Goal: Task Accomplishment & Management: Manage account settings

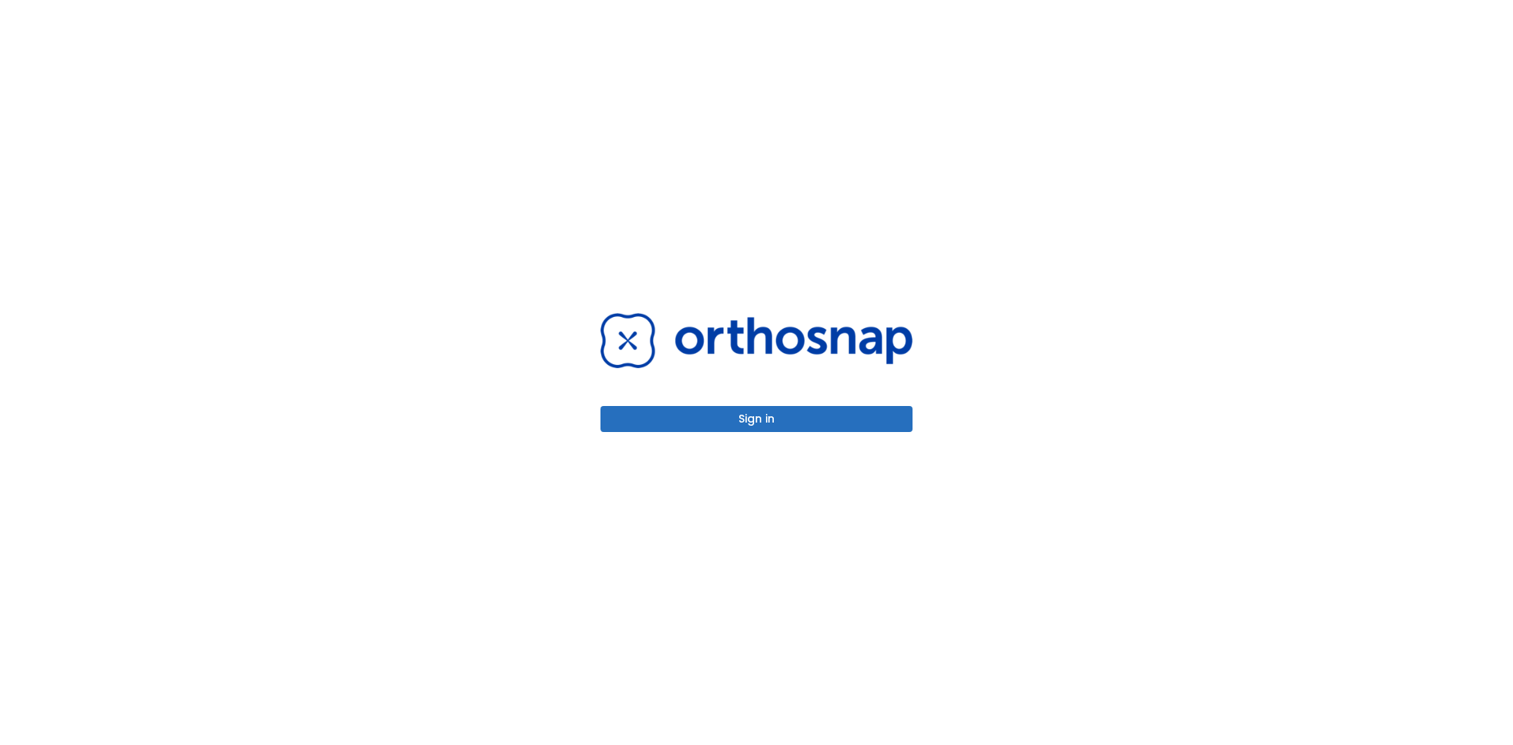
click at [792, 410] on button "Sign in" at bounding box center [757, 419] width 312 height 26
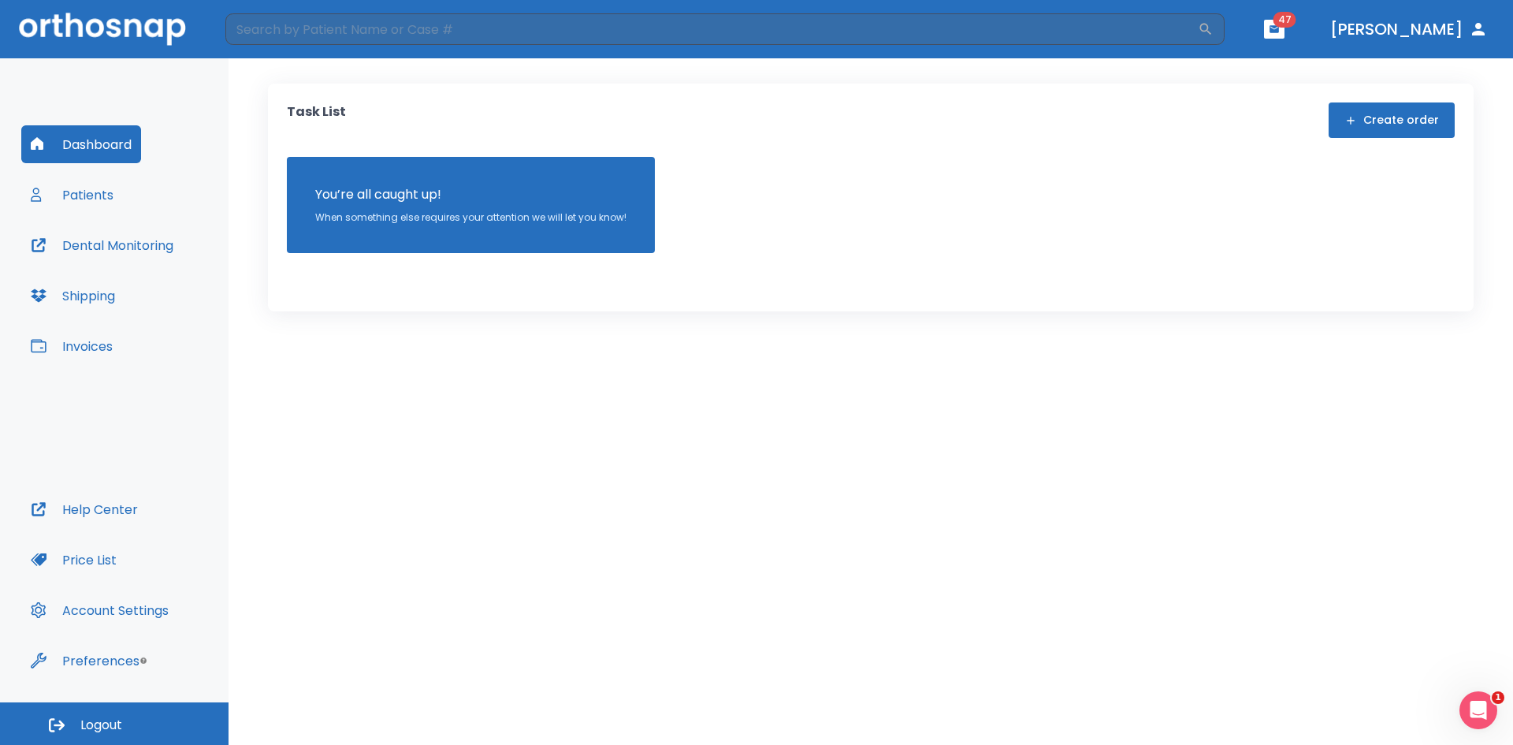
click at [102, 197] on button "Patients" at bounding box center [72, 195] width 102 height 38
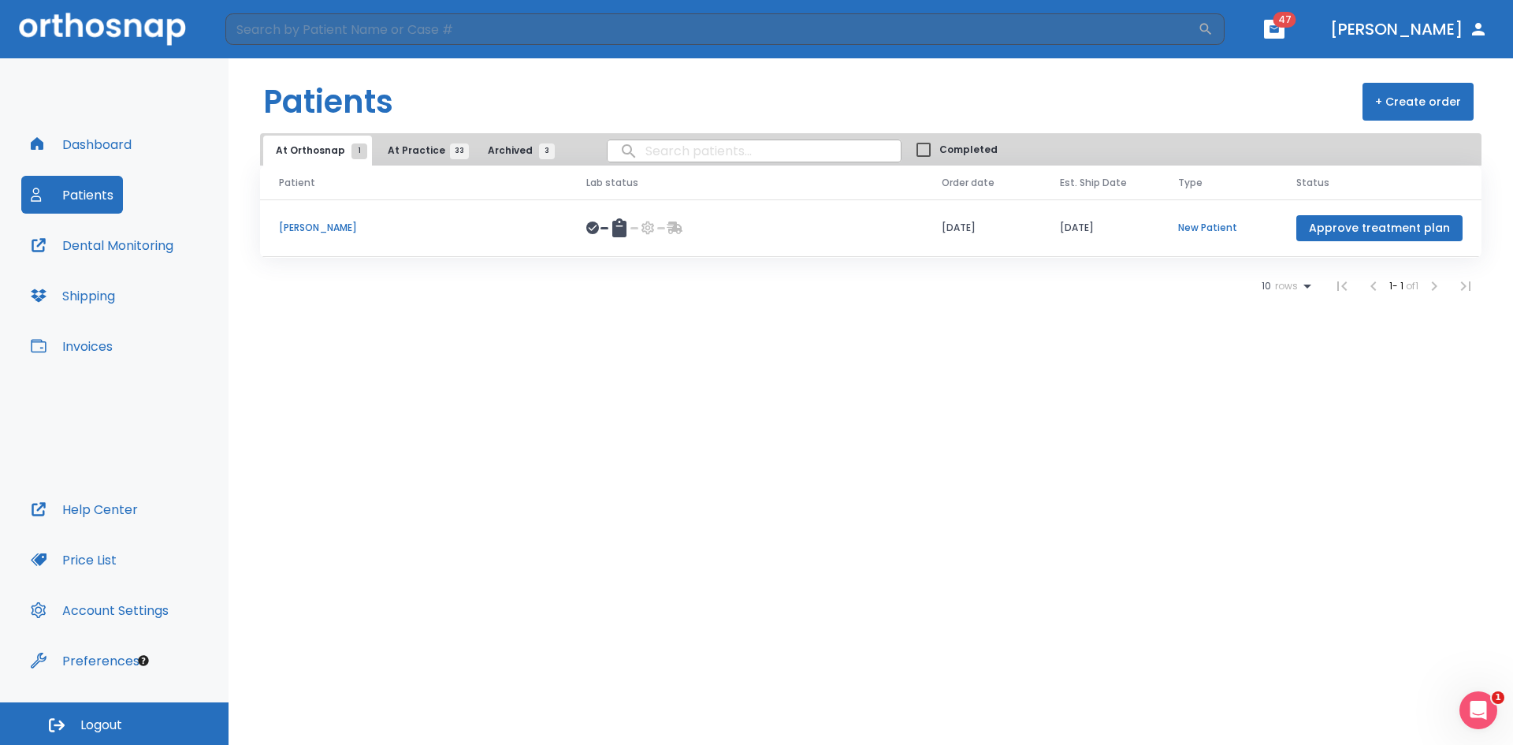
click at [300, 225] on p "[PERSON_NAME]" at bounding box center [414, 228] width 270 height 14
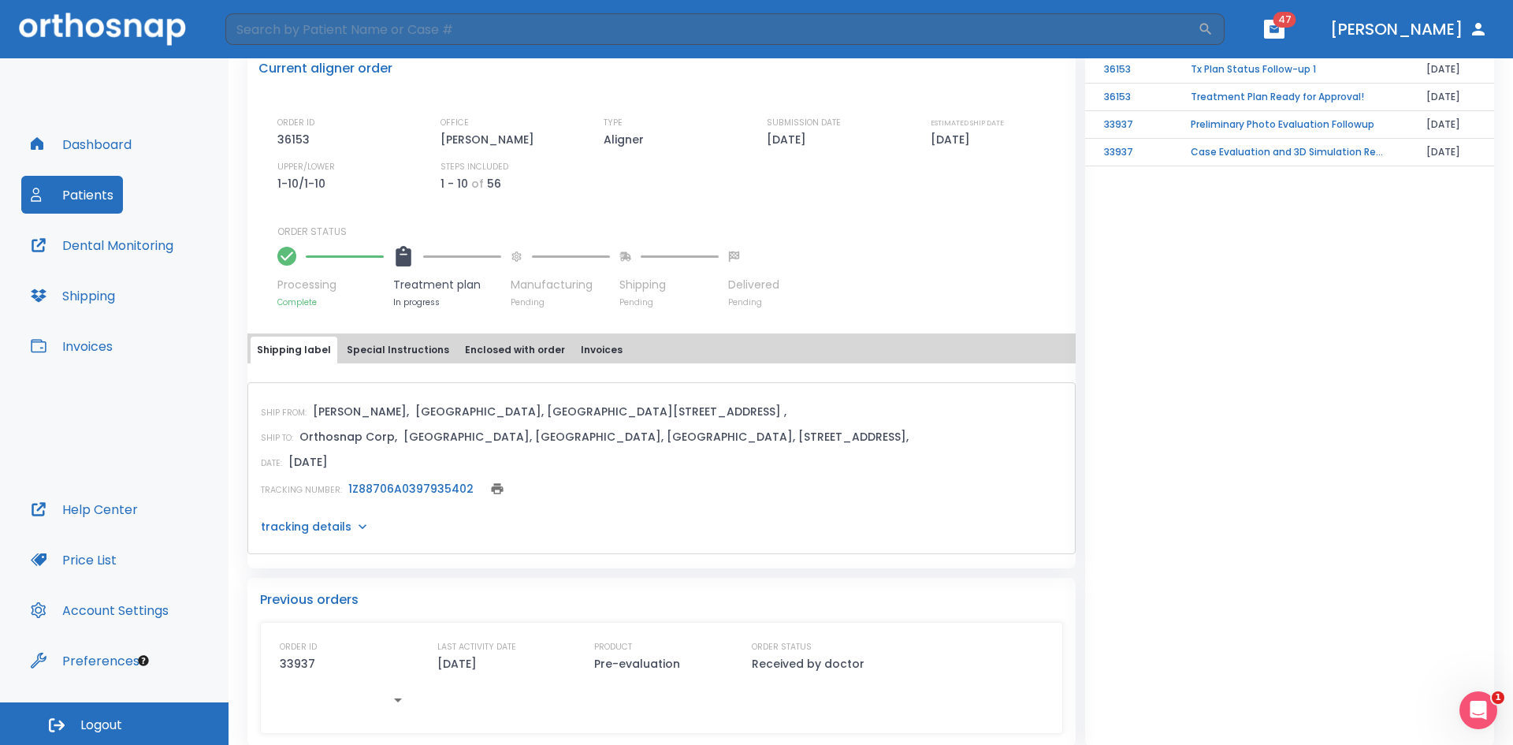
scroll to position [376, 0]
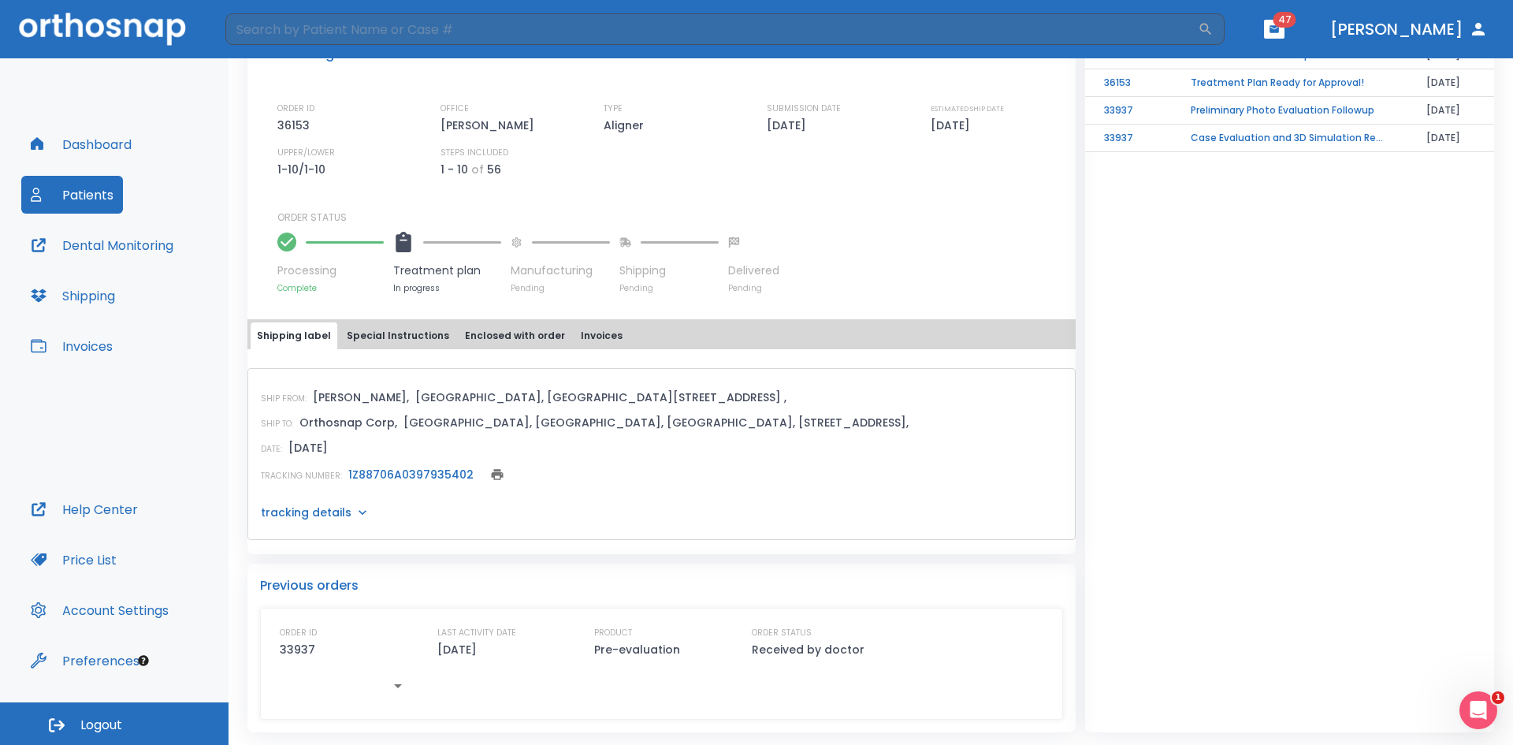
click at [18, 73] on div "Dashboard Patients Dental Monitoring Shipping Invoices Help Center Price List A…" at bounding box center [114, 380] width 229 height 644
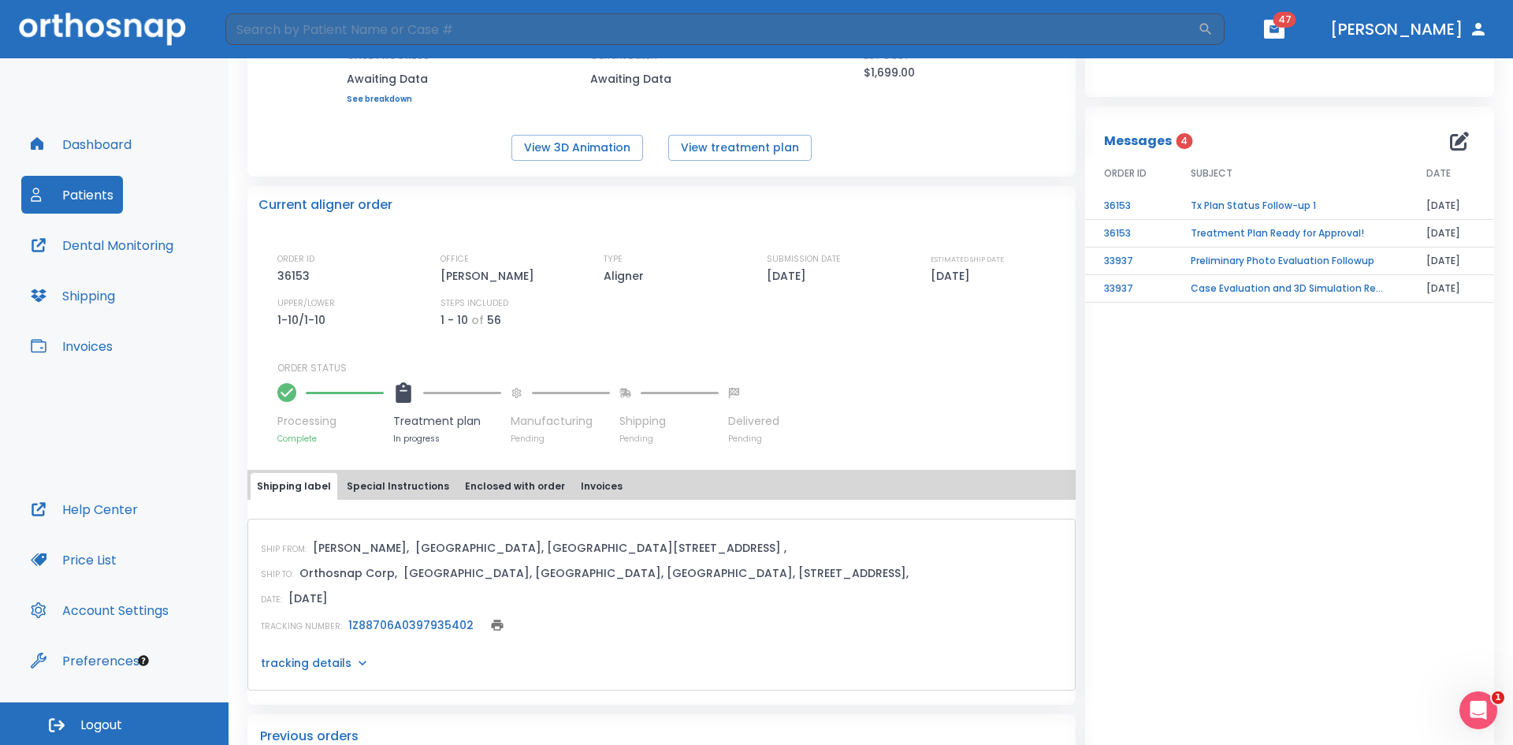
scroll to position [0, 0]
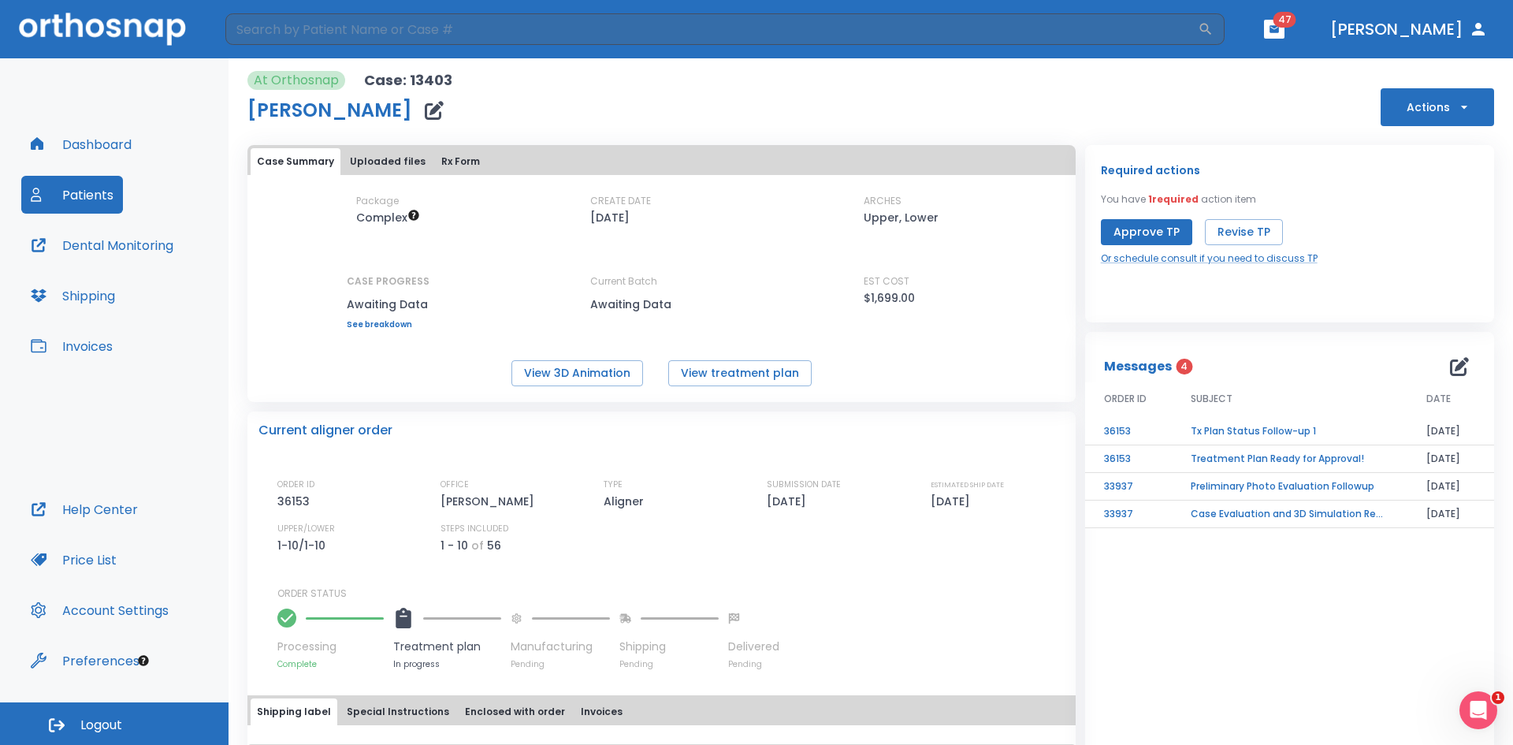
click at [95, 504] on button "Help Center" at bounding box center [84, 509] width 126 height 38
click at [604, 378] on button "View 3D Animation" at bounding box center [578, 373] width 132 height 26
click at [746, 380] on button "View treatment plan" at bounding box center [739, 373] width 143 height 26
click at [106, 724] on span "Logout" at bounding box center [101, 725] width 42 height 17
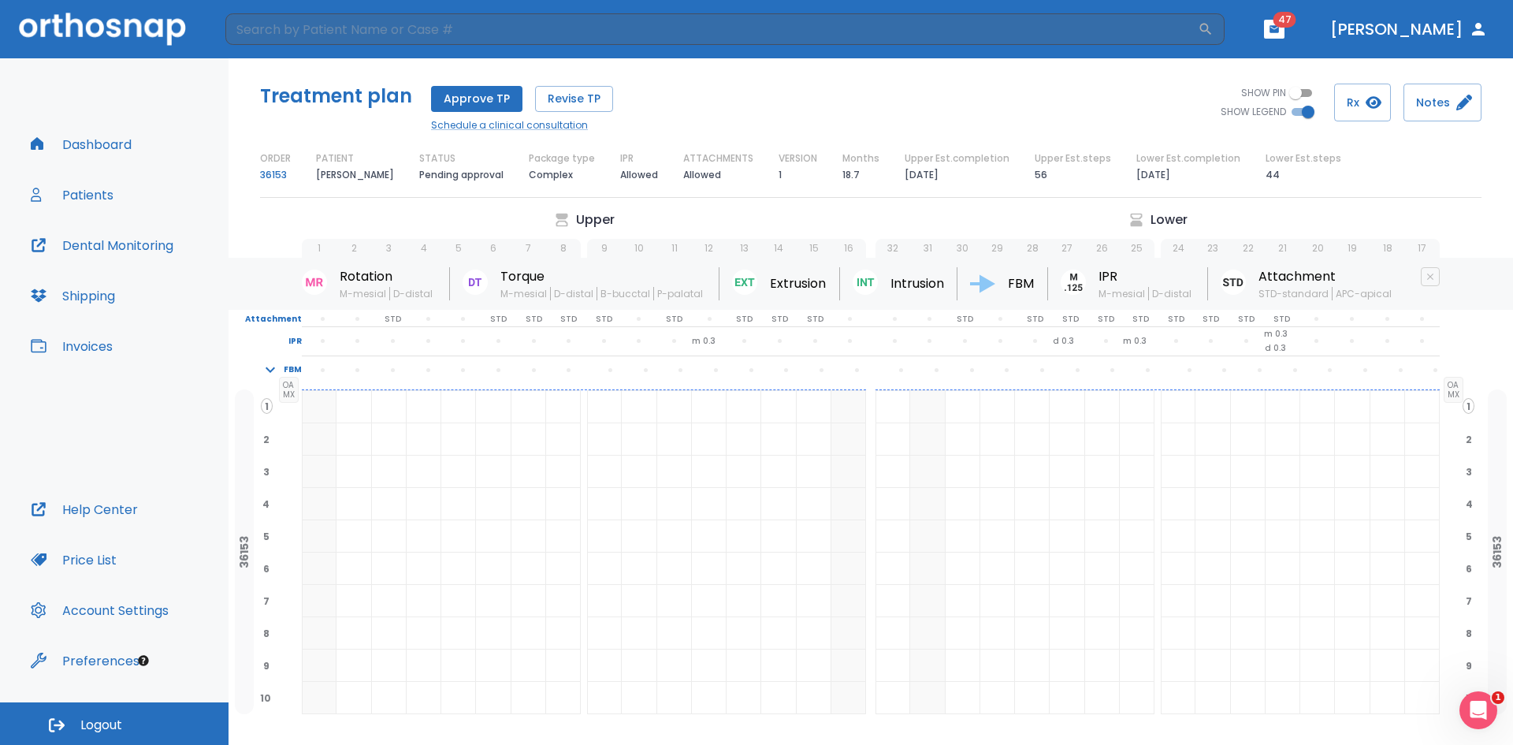
click at [106, 192] on button "Patients" at bounding box center [72, 195] width 102 height 38
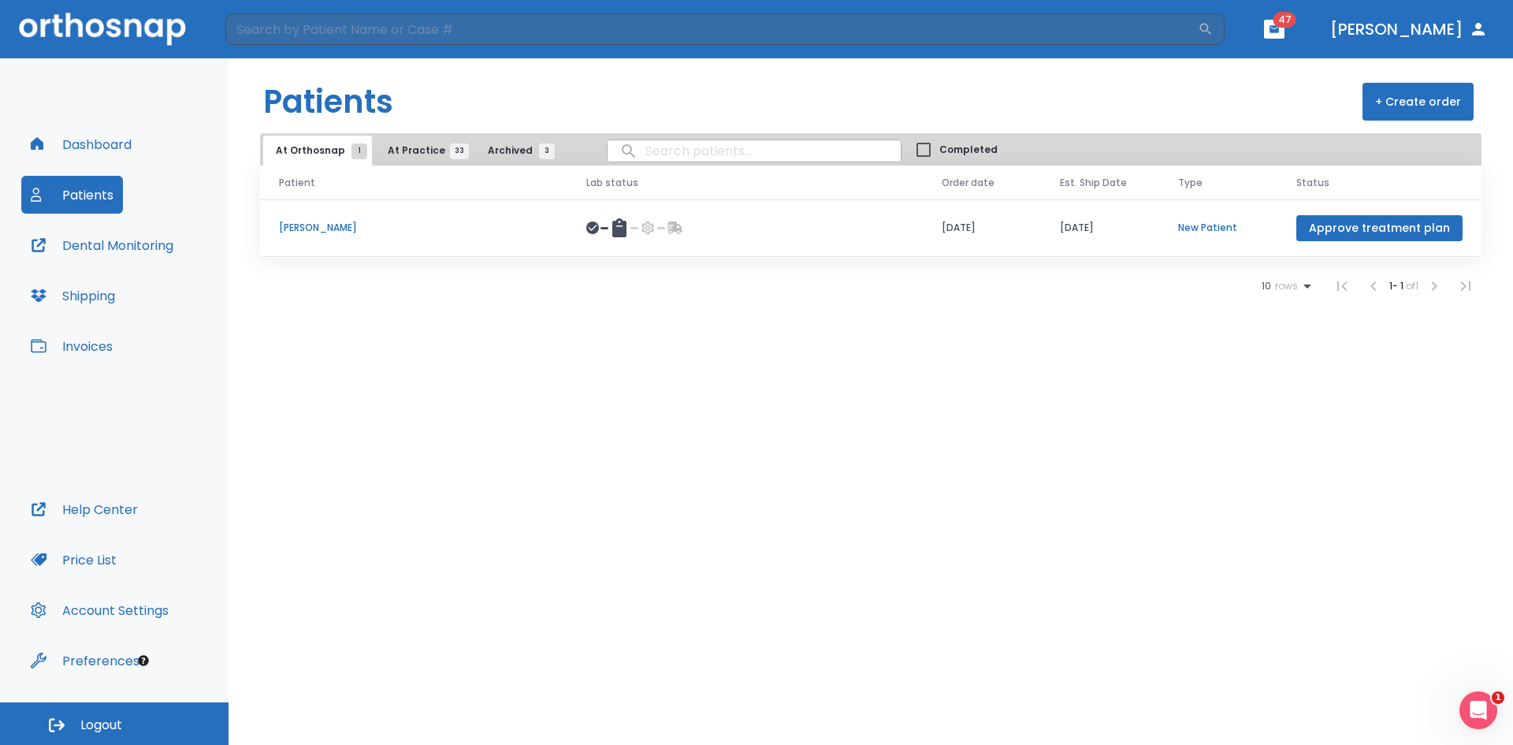
click at [430, 148] on span "At Practice 33" at bounding box center [424, 150] width 72 height 14
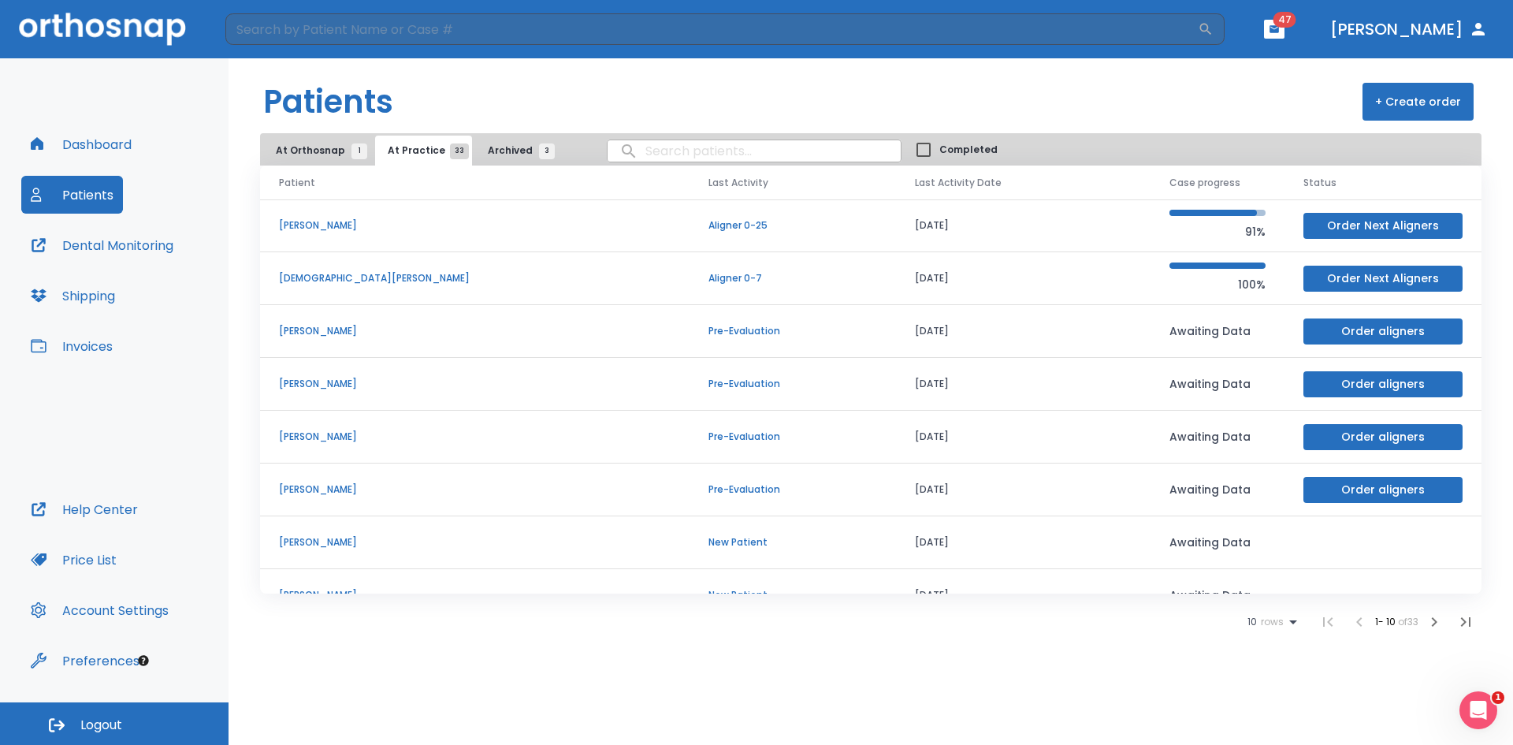
click at [709, 282] on p "Aligner 0-7" at bounding box center [793, 278] width 168 height 14
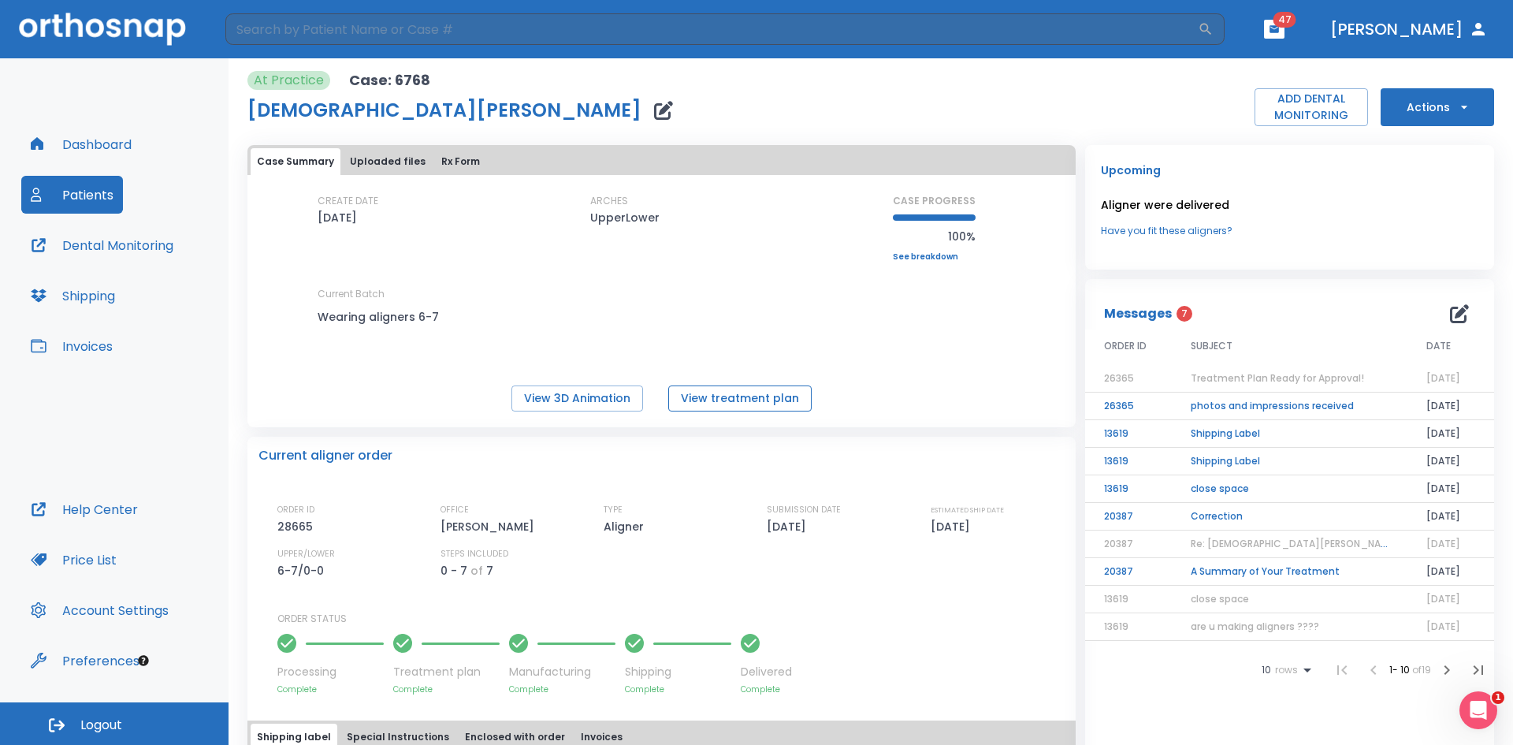
click at [765, 391] on button "View treatment plan" at bounding box center [739, 398] width 143 height 26
click at [100, 192] on button "Patients" at bounding box center [72, 195] width 102 height 38
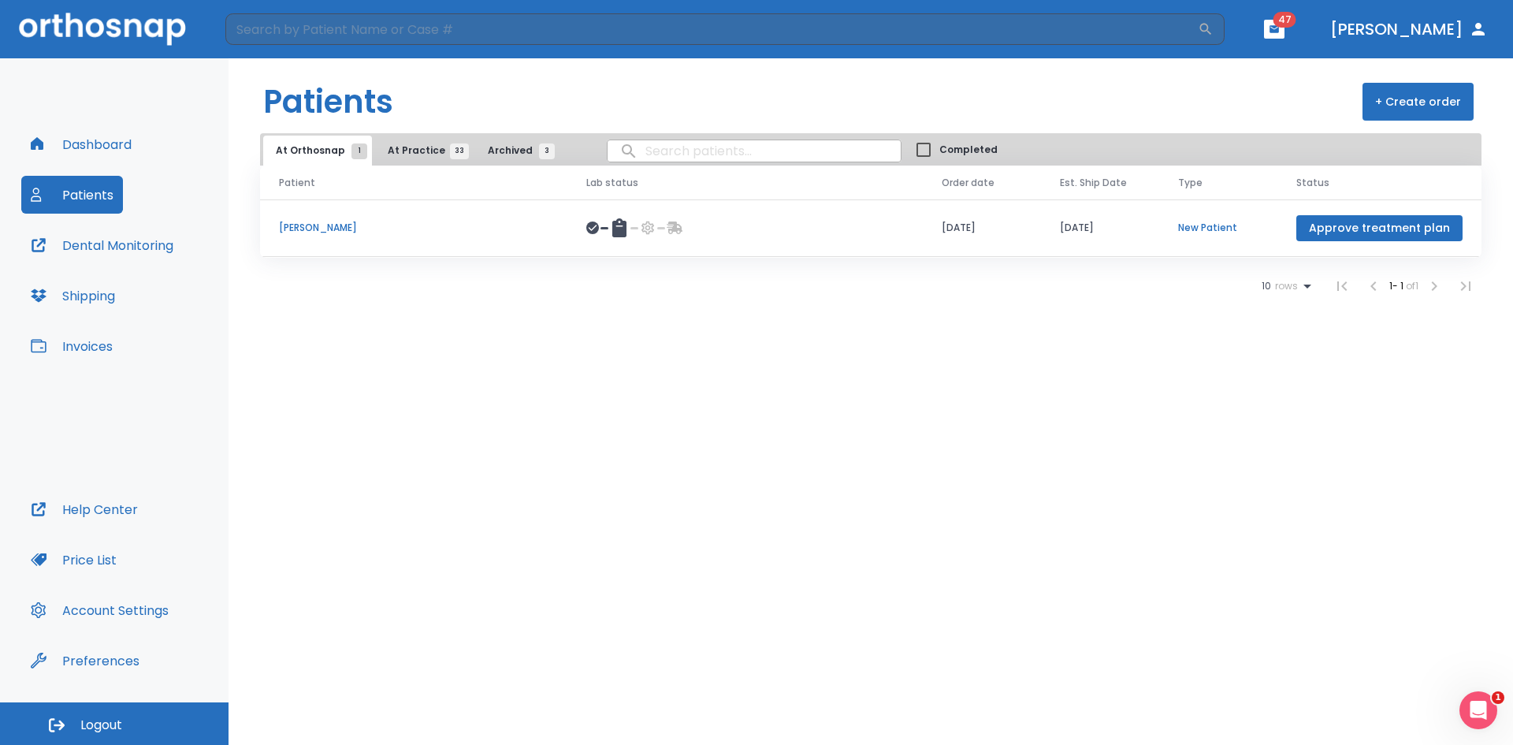
click at [503, 154] on span "Archived 3" at bounding box center [517, 150] width 59 height 14
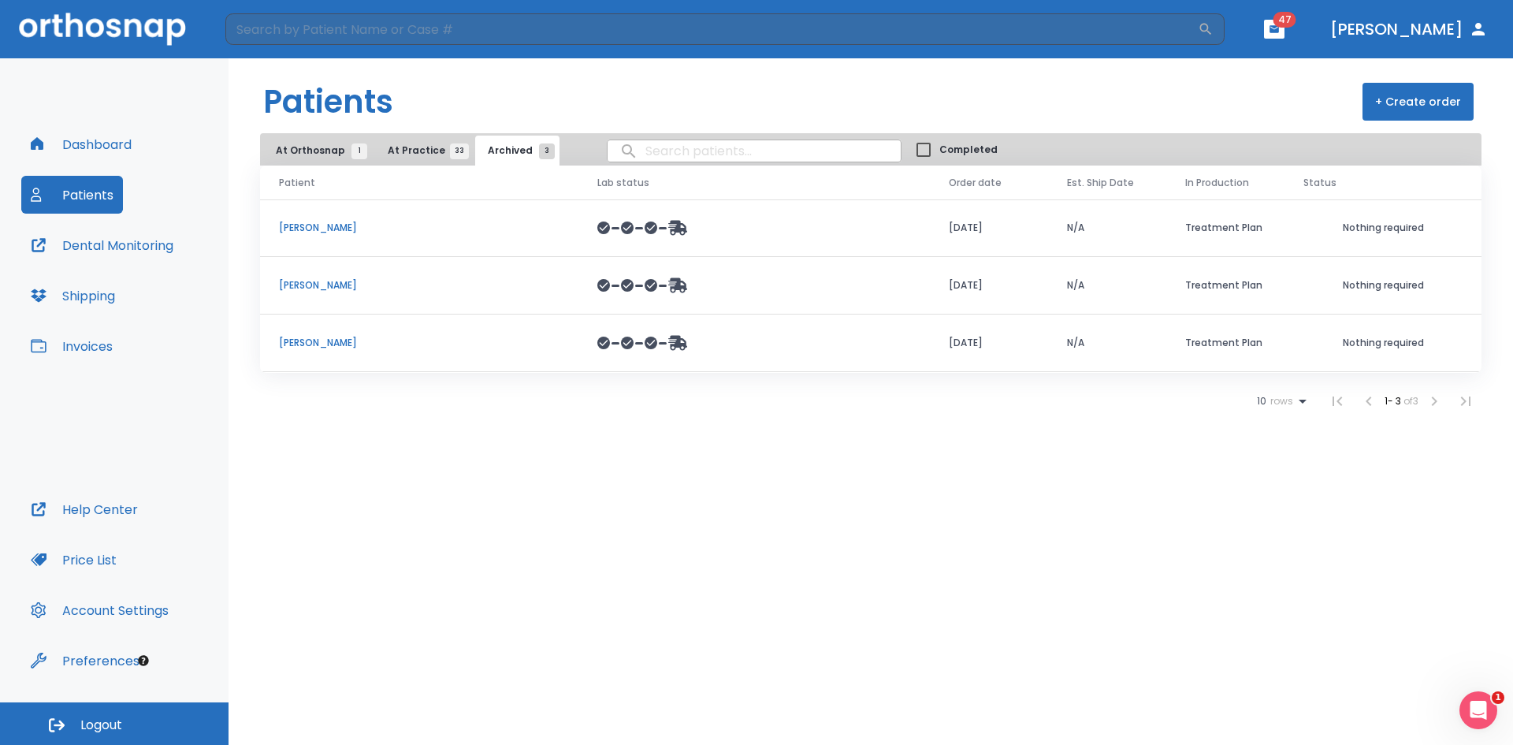
click at [406, 150] on span "At Practice 33" at bounding box center [424, 150] width 72 height 14
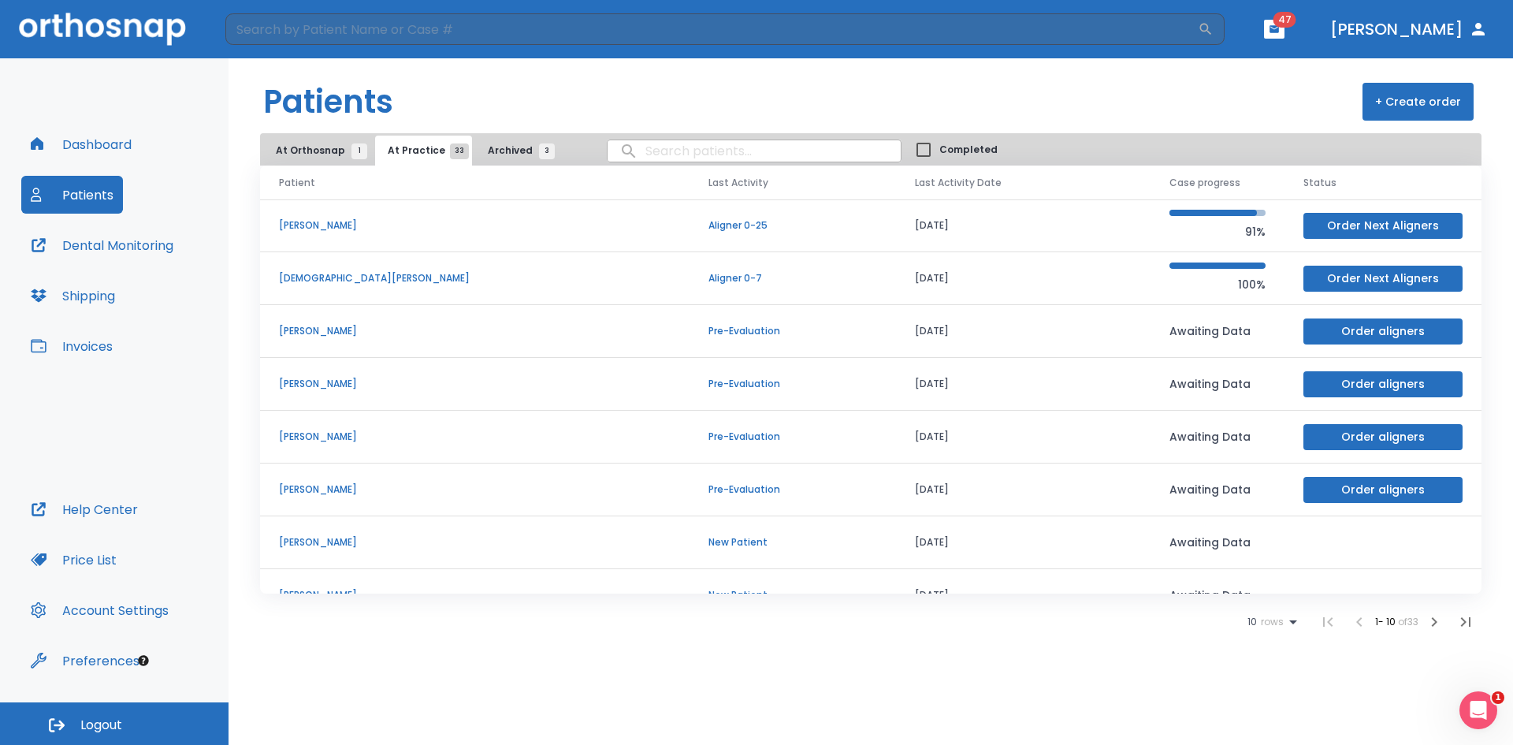
click at [488, 148] on span "Archived 3" at bounding box center [517, 150] width 59 height 14
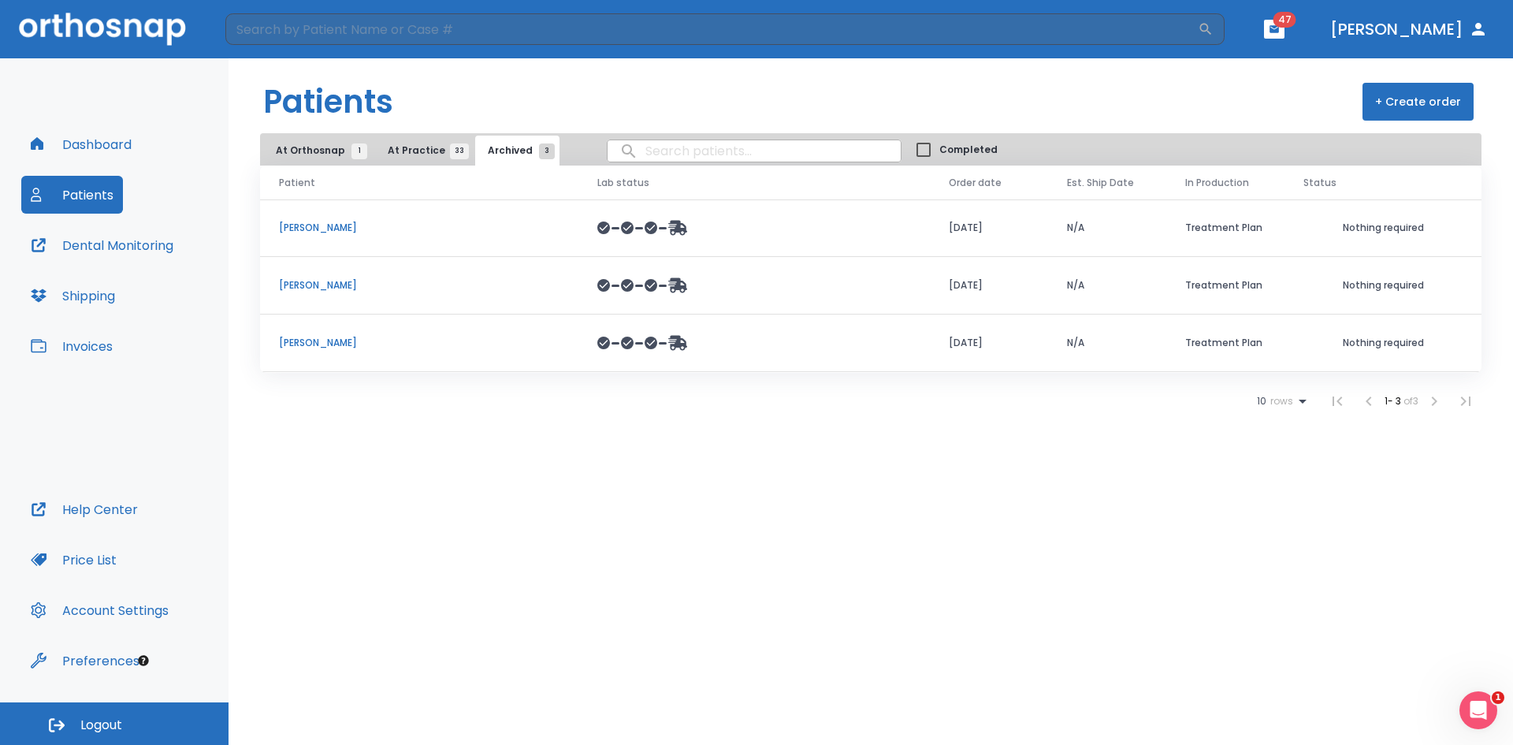
click at [321, 283] on p "Wesay Murray" at bounding box center [419, 285] width 281 height 14
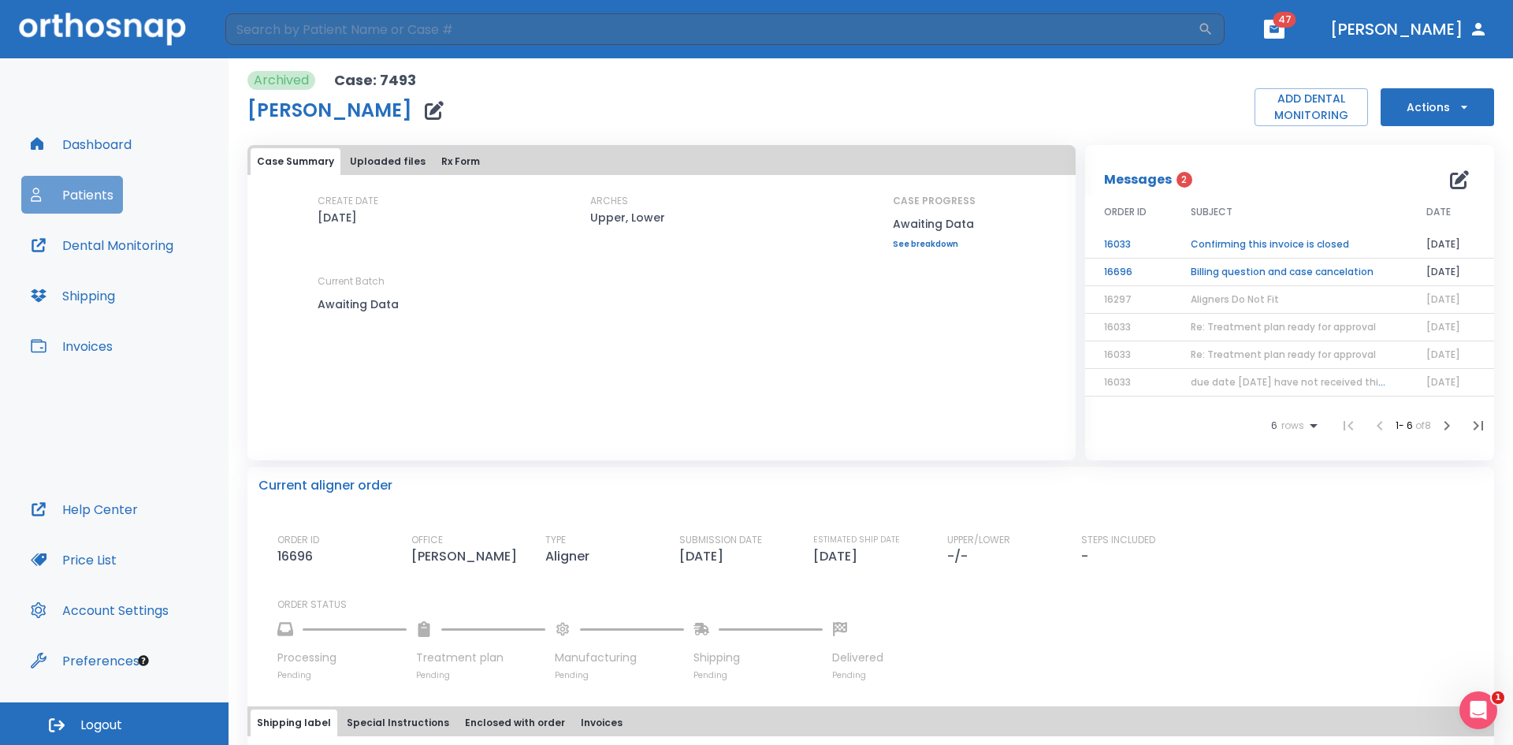
click at [79, 184] on button "Patients" at bounding box center [72, 195] width 102 height 38
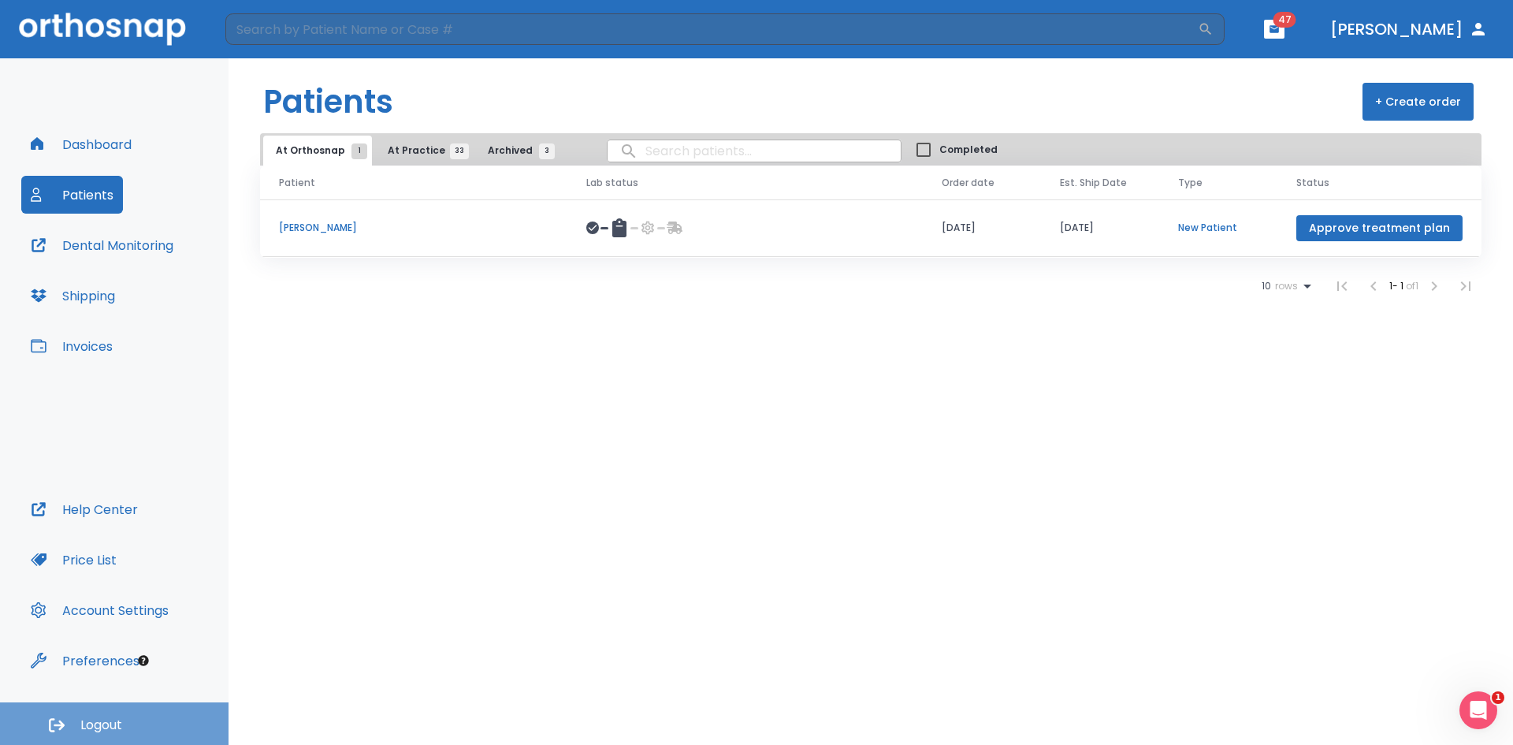
click at [118, 724] on span "Logout" at bounding box center [101, 725] width 42 height 17
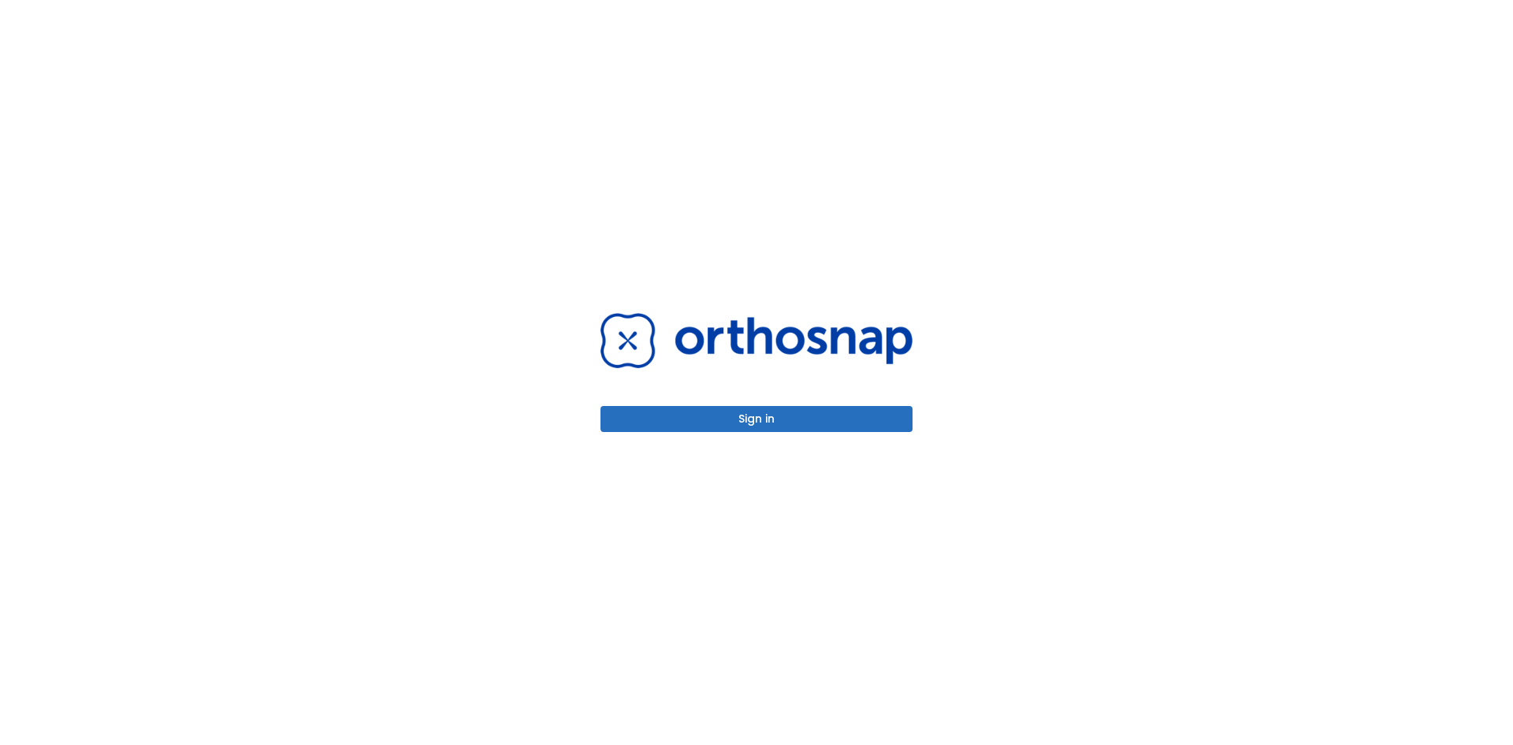
click at [757, 424] on button "Sign in" at bounding box center [757, 419] width 312 height 26
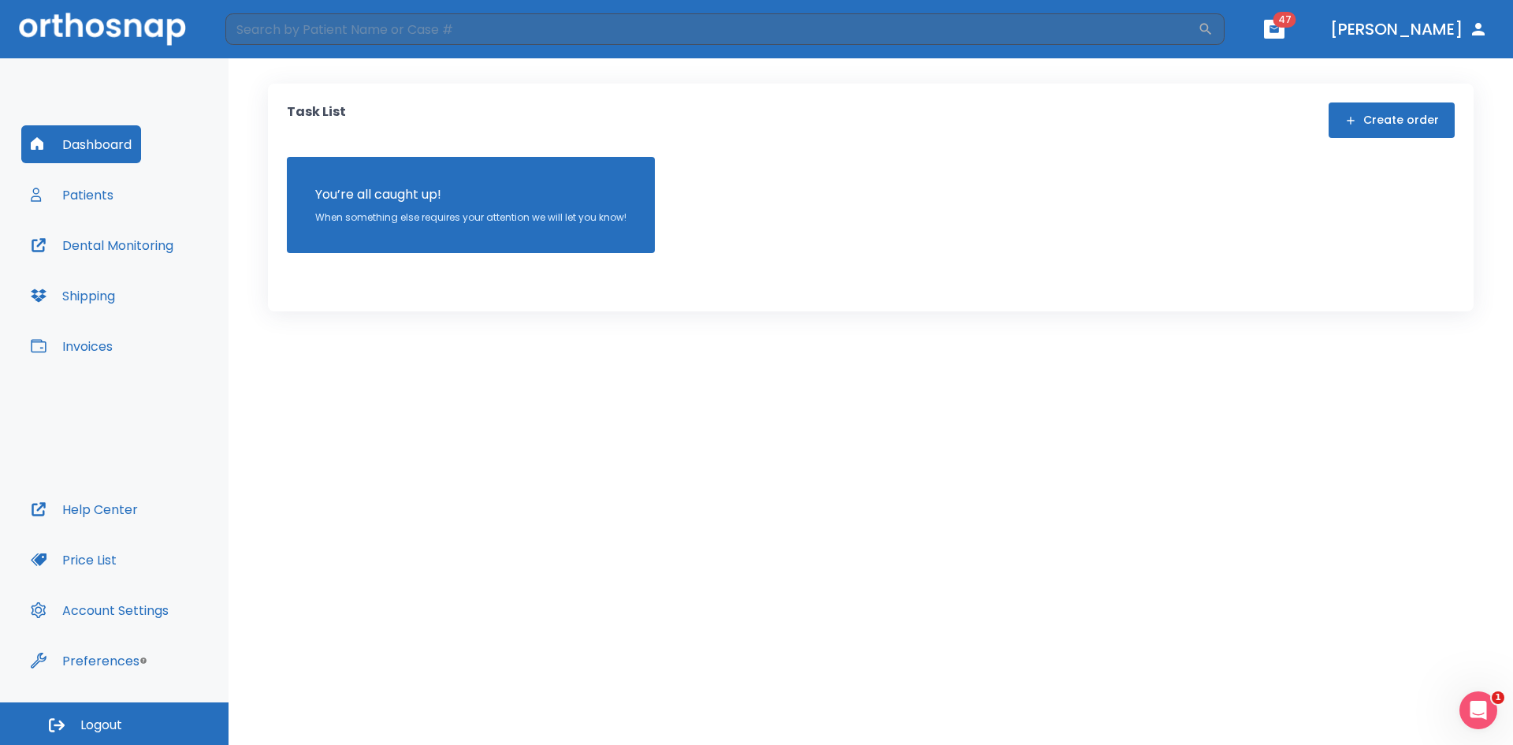
click at [84, 193] on button "Patients" at bounding box center [72, 195] width 102 height 38
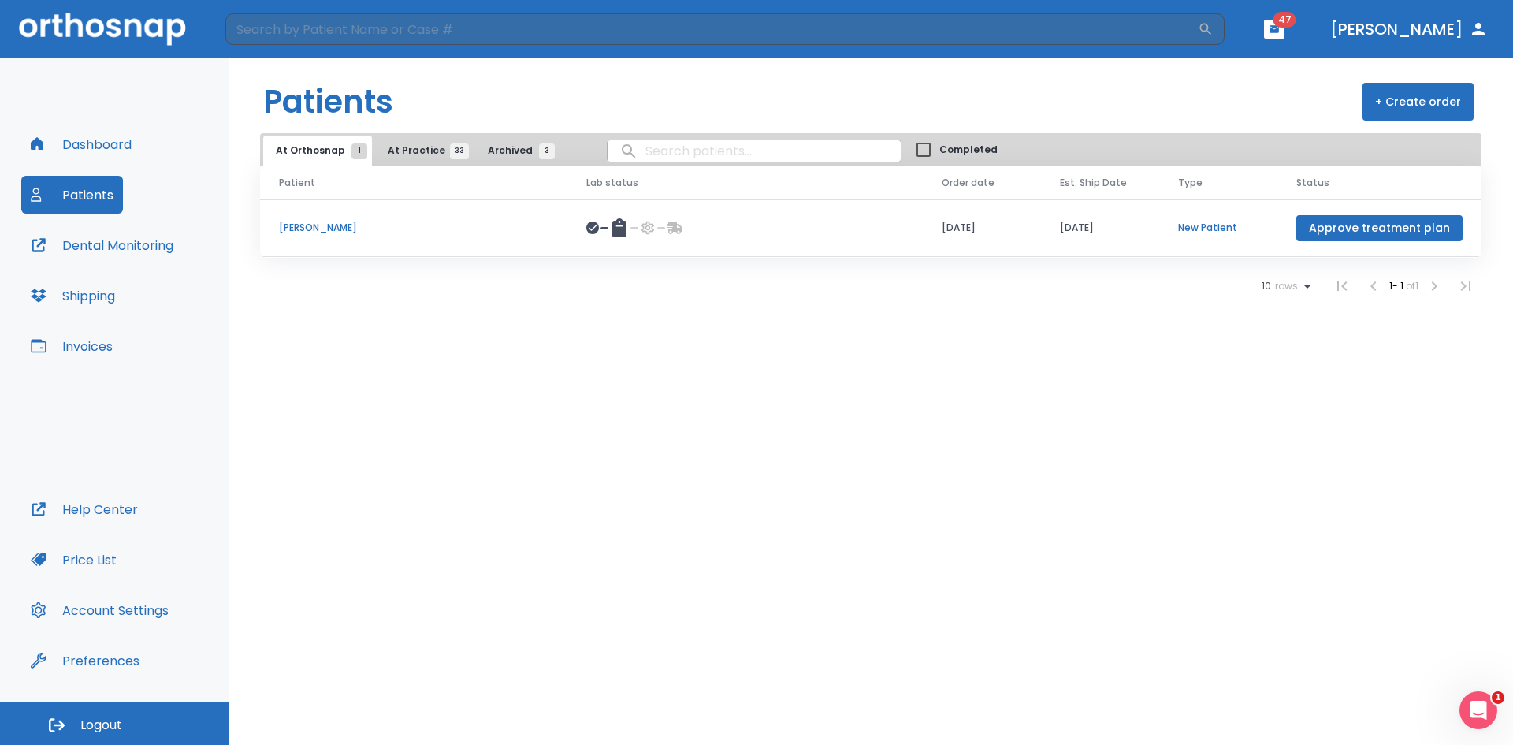
click at [318, 222] on p "[PERSON_NAME]" at bounding box center [414, 228] width 270 height 14
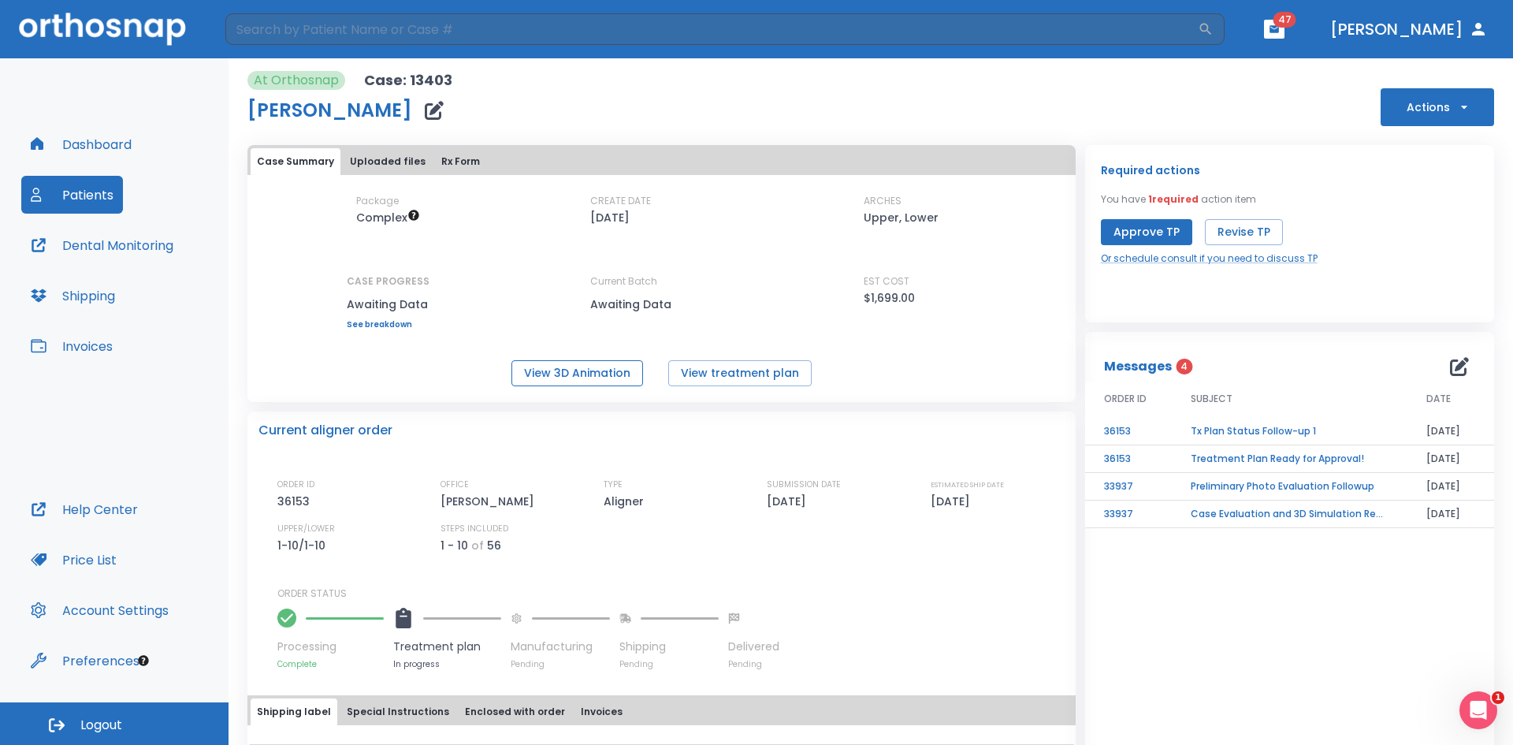
click at [593, 373] on button "View 3D Animation" at bounding box center [578, 373] width 132 height 26
click at [1452, 29] on button "[PERSON_NAME]" at bounding box center [1409, 29] width 170 height 28
click at [131, 728] on button "Logout" at bounding box center [114, 723] width 229 height 43
